Goal: Task Accomplishment & Management: Use online tool/utility

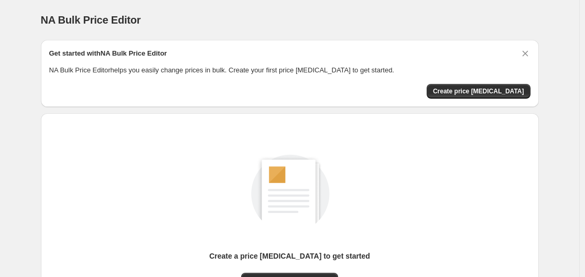
scroll to position [114, 0]
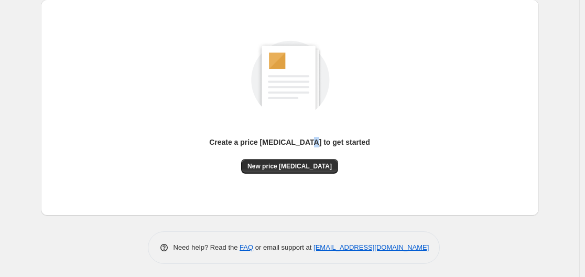
click at [320, 156] on div "Create a price [MEDICAL_DATA] to get started" at bounding box center [289, 148] width 161 height 22
click at [313, 165] on span "New price [MEDICAL_DATA]" at bounding box center [289, 166] width 84 height 8
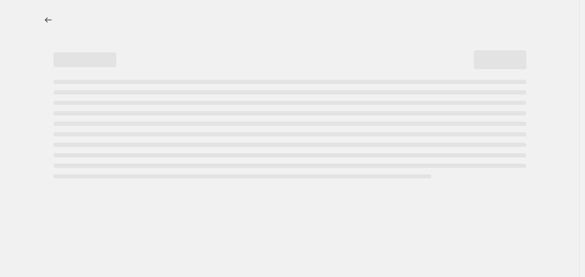
select select "percentage"
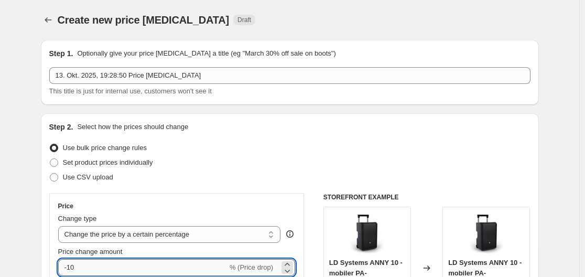
click at [135, 269] on input "-10" at bounding box center [142, 267] width 169 height 17
type input "-1"
type input "-35"
click at [444, 168] on div "Set product prices individually" at bounding box center [289, 162] width 481 height 15
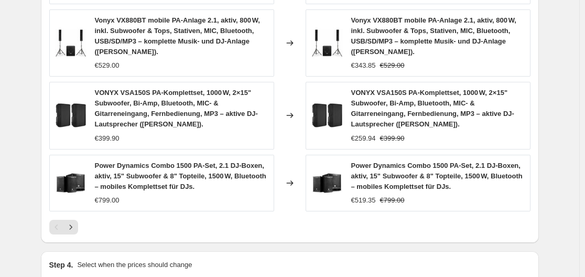
scroll to position [841, 0]
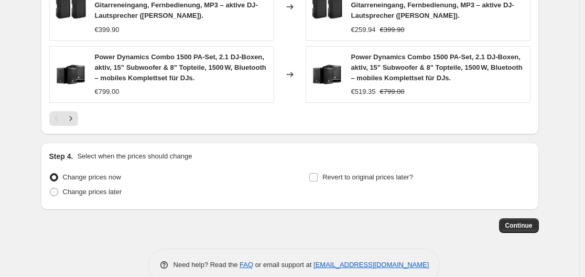
drag, startPoint x: 539, startPoint y: 230, endPoint x: 524, endPoint y: 230, distance: 15.7
click at [524, 230] on button "Continue" at bounding box center [519, 225] width 40 height 15
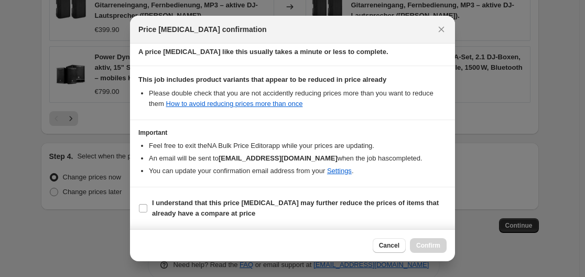
scroll to position [0, 0]
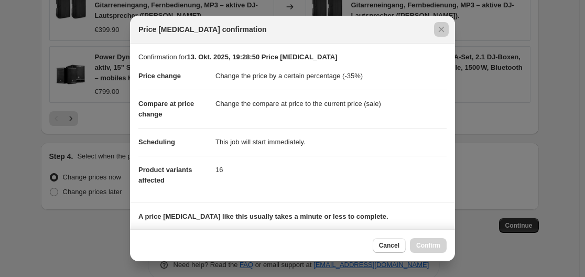
click at [455, 58] on div at bounding box center [292, 138] width 585 height 277
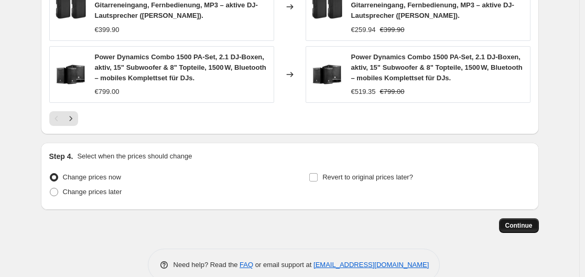
click at [520, 227] on span "Continue" at bounding box center [518, 225] width 27 height 8
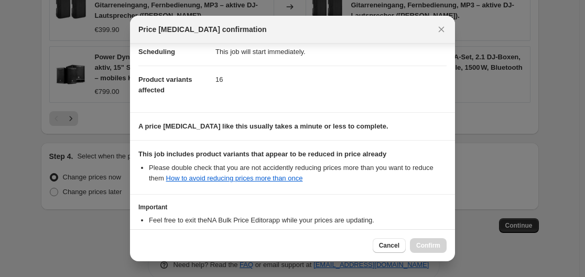
scroll to position [165, 0]
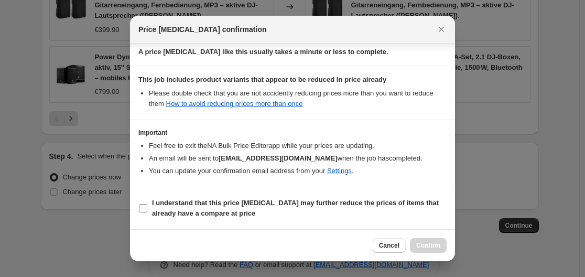
drag, startPoint x: 331, startPoint y: 205, endPoint x: 413, endPoint y: 228, distance: 85.0
click at [334, 207] on b "I understand that this price [MEDICAL_DATA] may further reduce the prices of it…" at bounding box center [295, 208] width 287 height 18
click at [147, 207] on input "I understand that this price [MEDICAL_DATA] may further reduce the prices of it…" at bounding box center [143, 208] width 8 height 8
checkbox input "true"
click at [434, 244] on span "Confirm" at bounding box center [428, 245] width 24 height 8
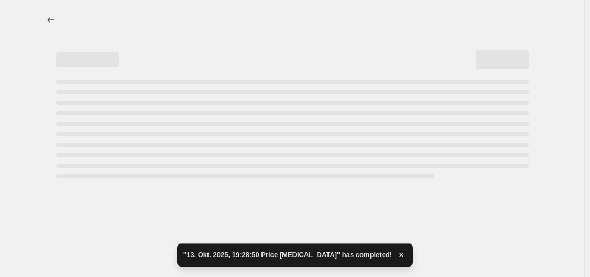
select select "percentage"
